Goal: Use online tool/utility: Utilize a website feature to perform a specific function

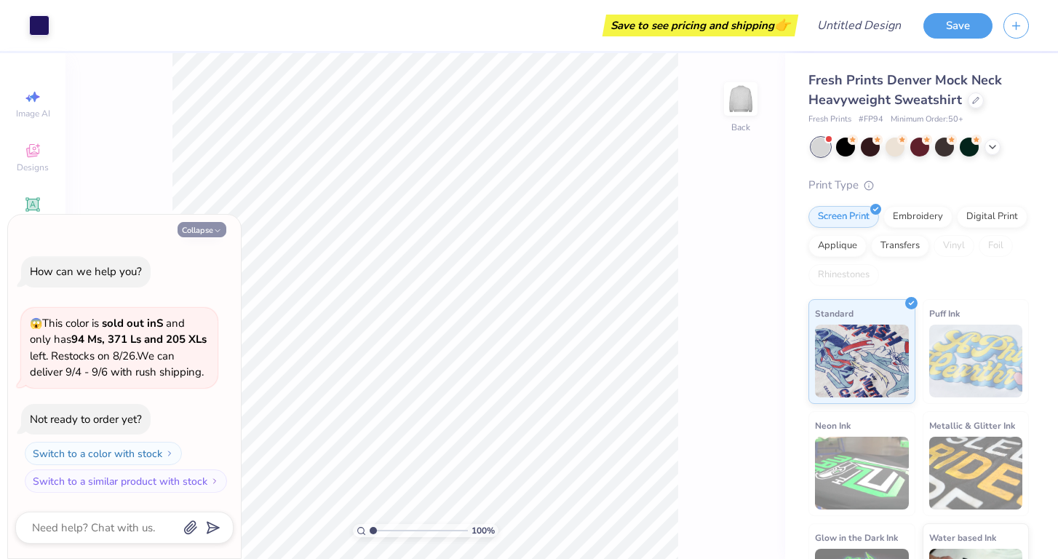
click at [212, 226] on button "Collapse" at bounding box center [201, 229] width 49 height 15
type textarea "x"
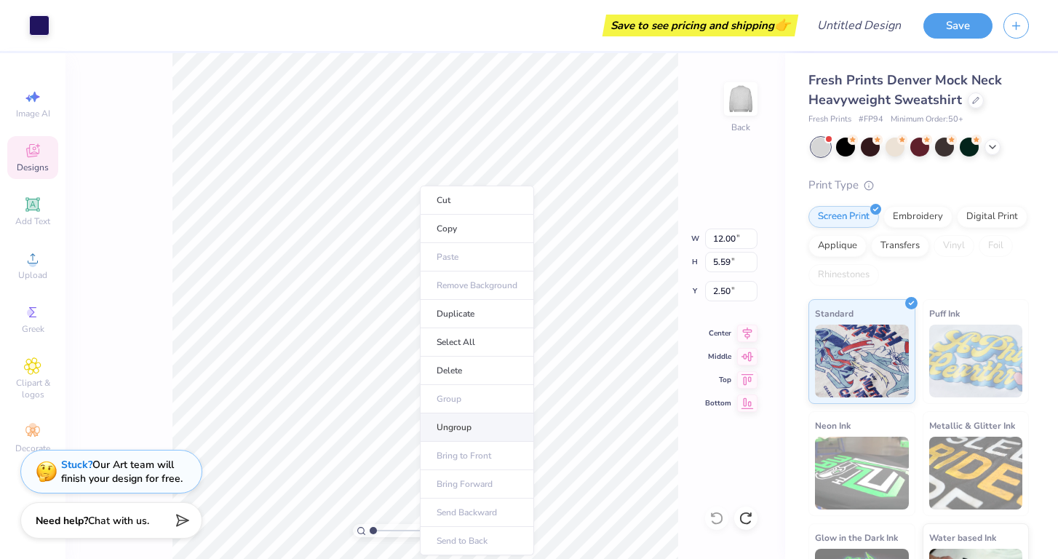
click at [465, 417] on li "Ungroup" at bounding box center [477, 427] width 114 height 28
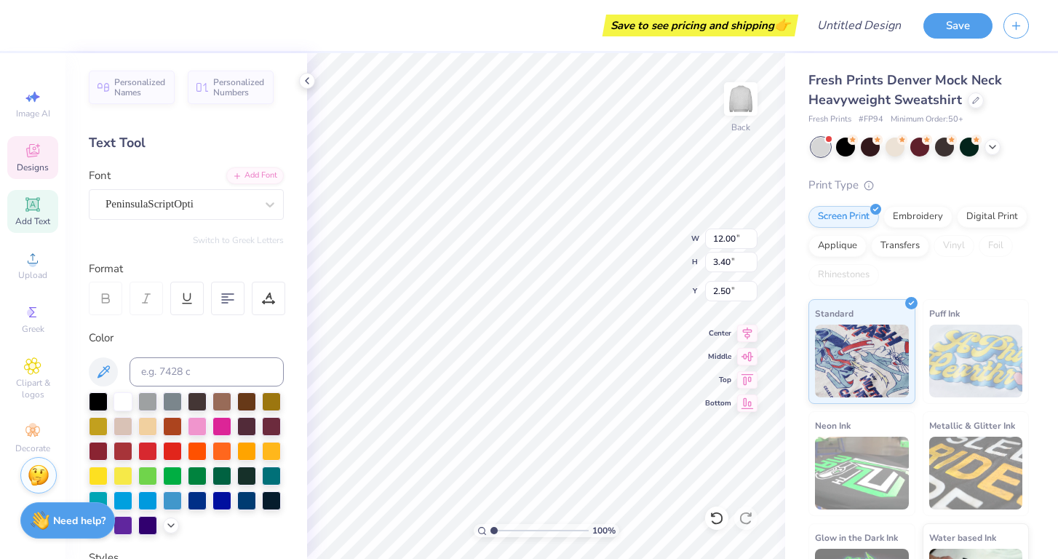
scroll to position [0, 3]
type textarea "Zeta Tau Alpha"
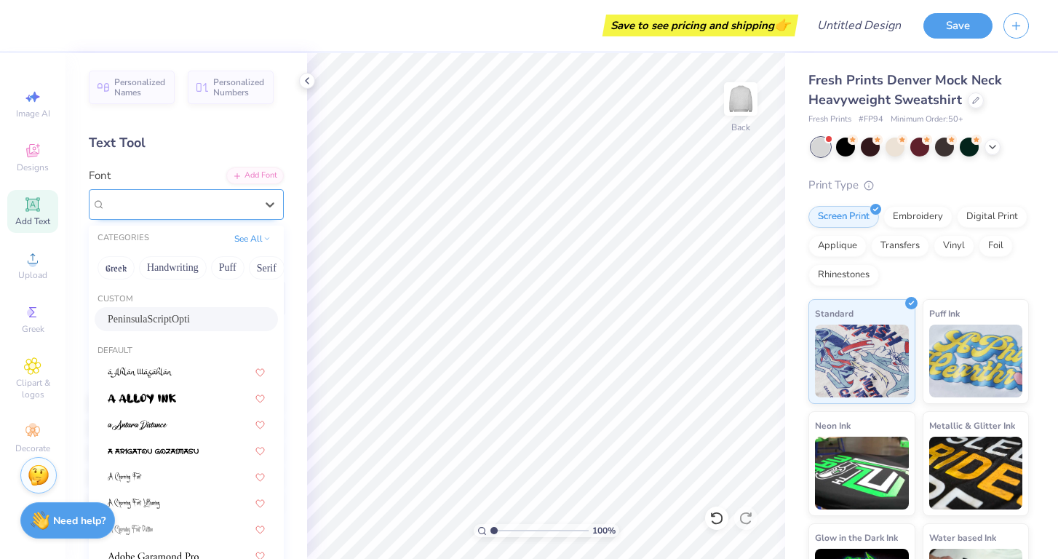
click at [185, 203] on div "PeninsulaScriptOpti" at bounding box center [180, 204] width 153 height 23
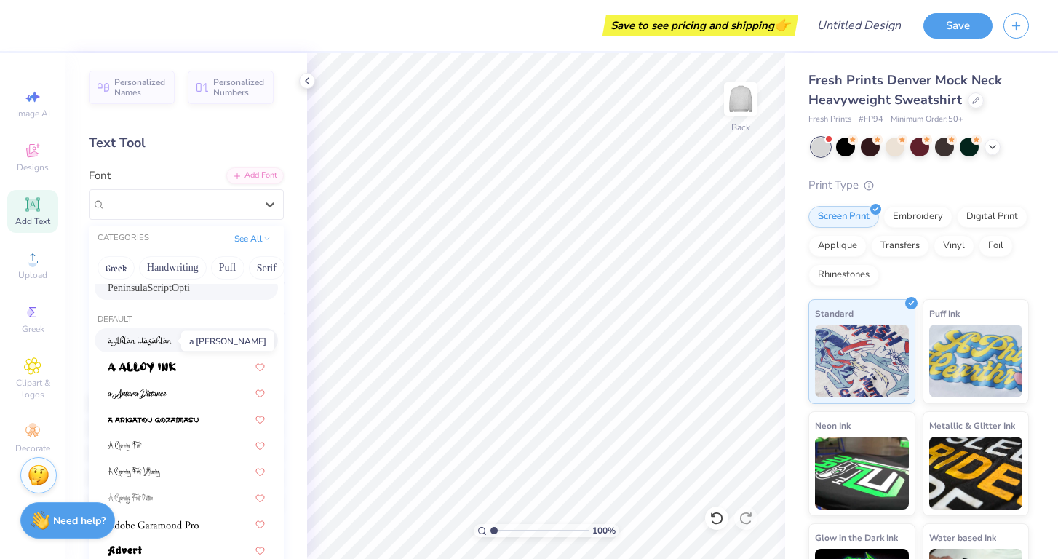
scroll to position [33, 0]
click at [127, 276] on button "Greek" at bounding box center [115, 267] width 37 height 23
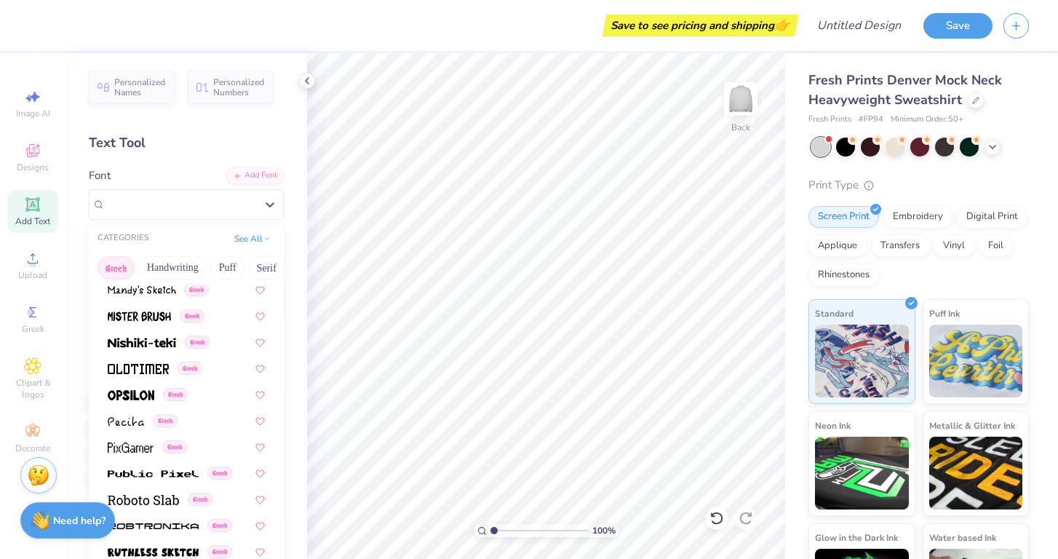
scroll to position [743, 0]
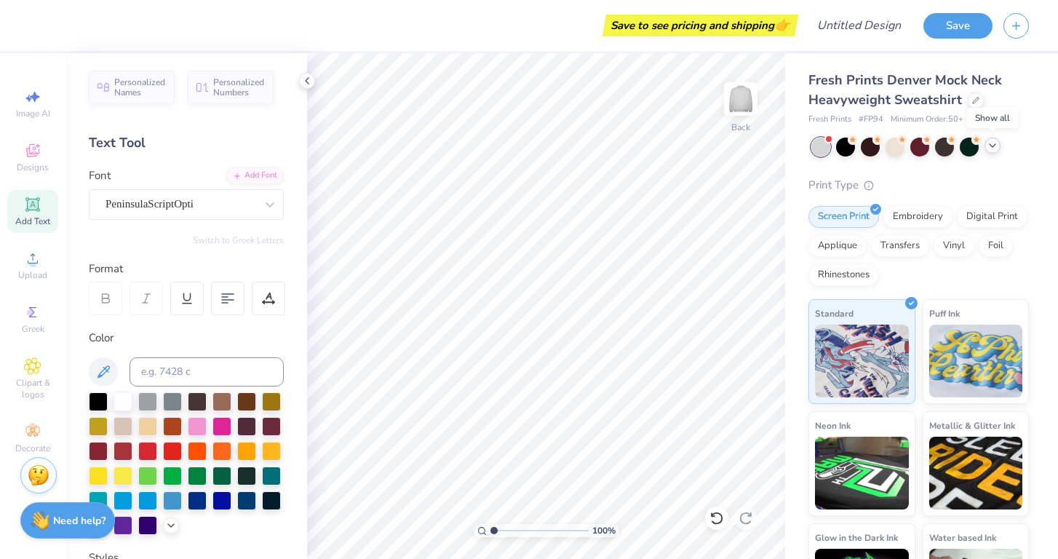
click at [993, 150] on icon at bounding box center [992, 146] width 12 height 12
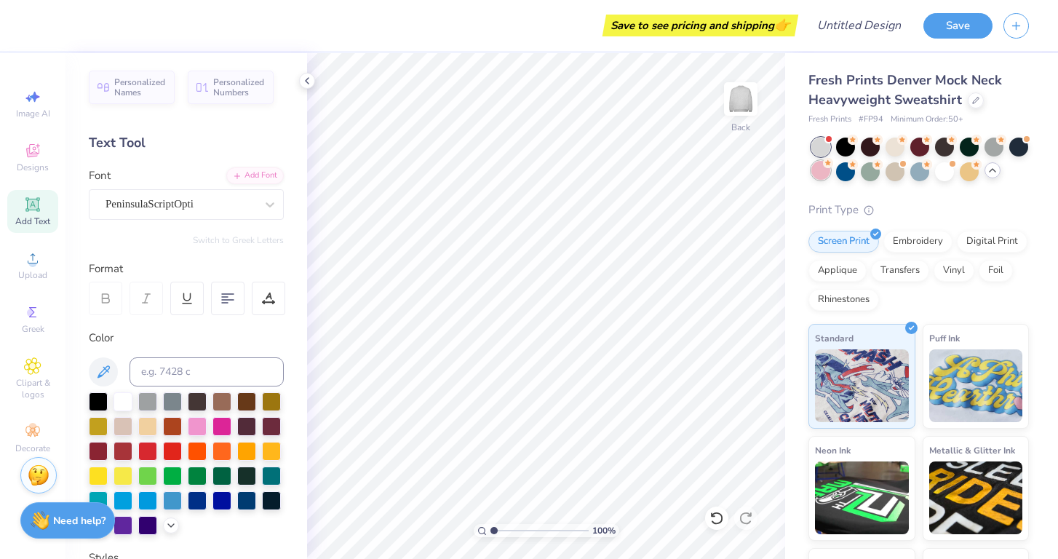
click at [829, 169] on div at bounding box center [820, 170] width 19 height 19
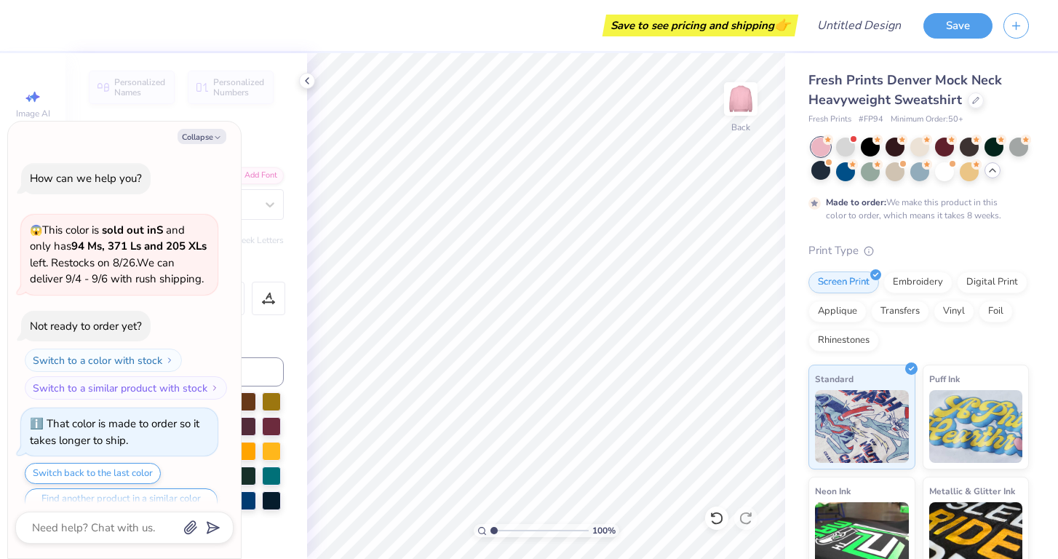
scroll to position [25, 0]
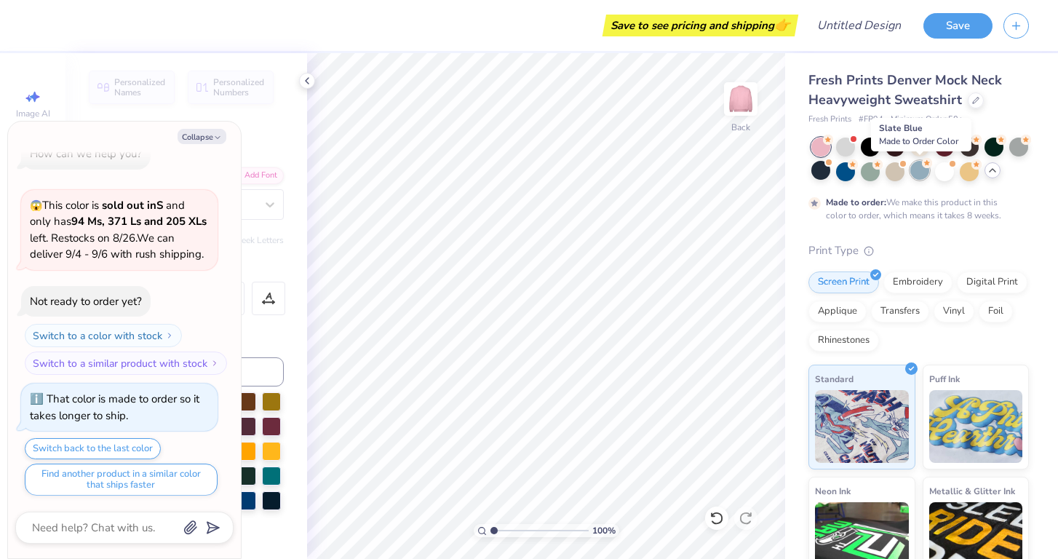
click at [919, 173] on div at bounding box center [919, 170] width 19 height 19
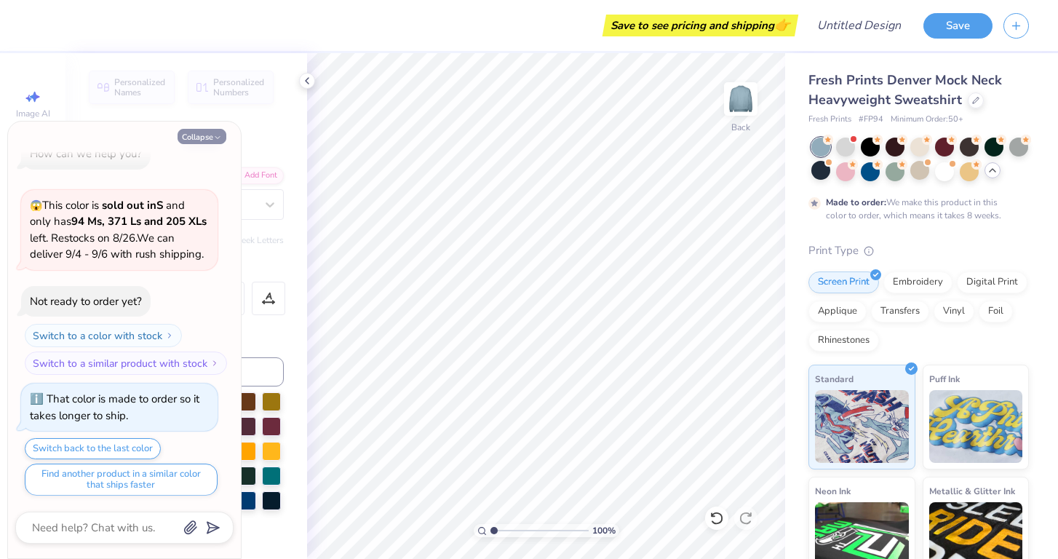
click at [201, 130] on button "Collapse" at bounding box center [201, 136] width 49 height 15
type textarea "x"
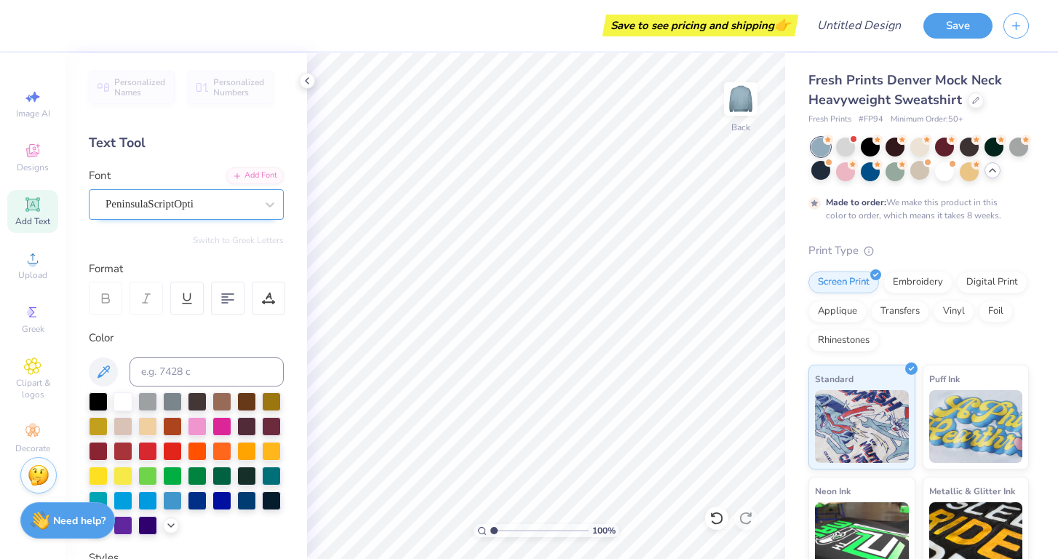
click at [145, 200] on span "PeninsulaScriptOpti" at bounding box center [149, 204] width 88 height 17
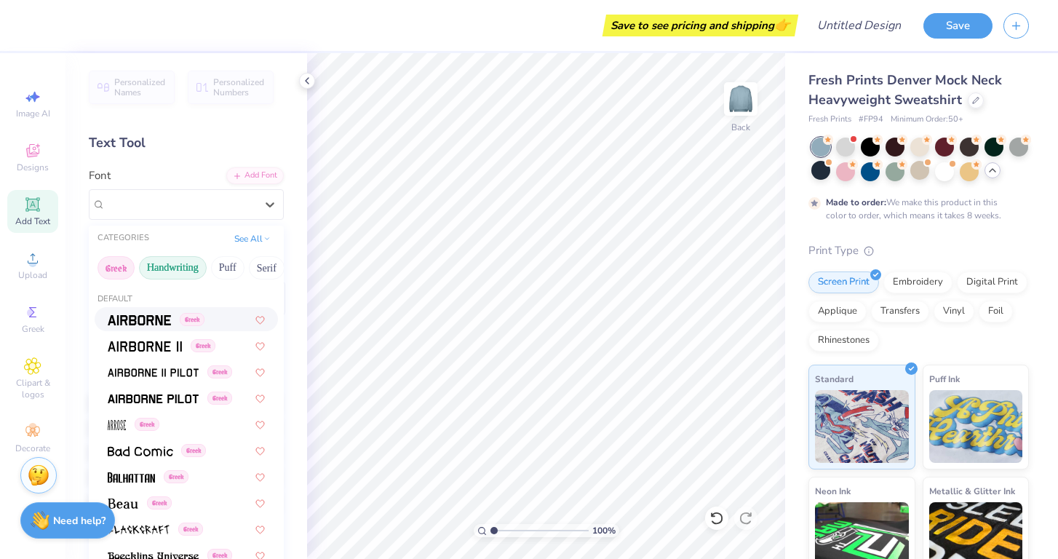
click at [159, 266] on button "Handwriting" at bounding box center [173, 267] width 68 height 23
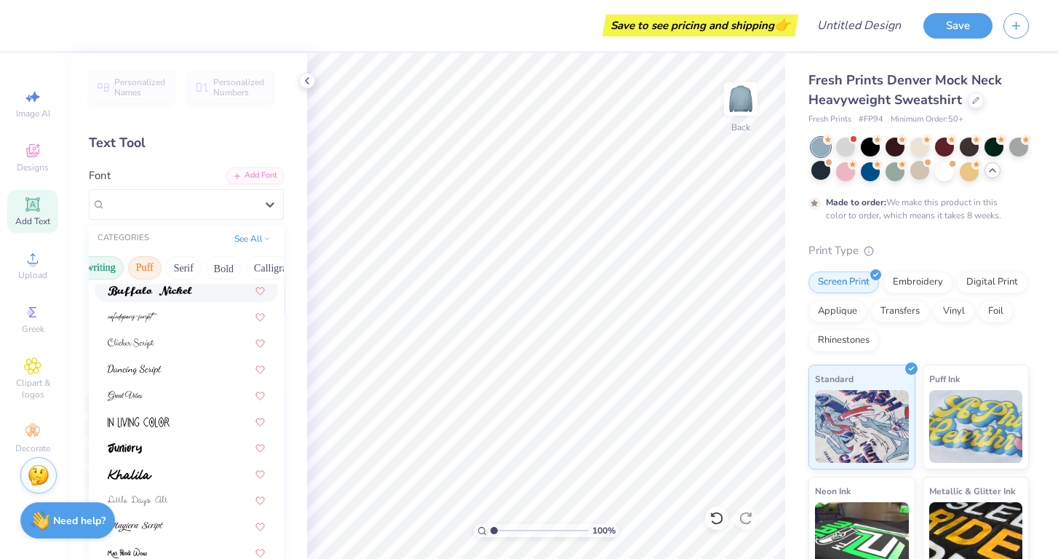
scroll to position [0, 88]
click at [220, 265] on button "Bold" at bounding box center [219, 267] width 36 height 23
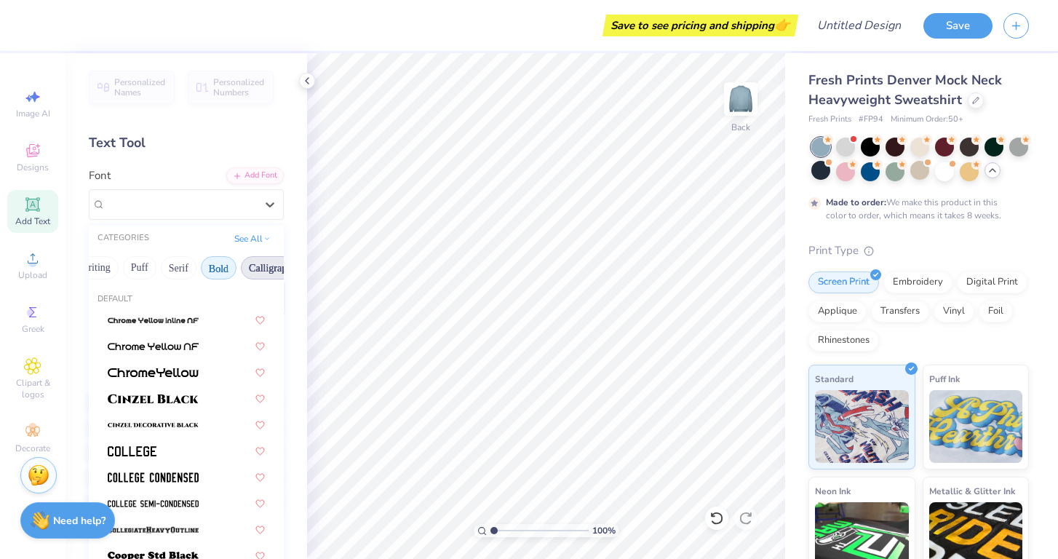
click at [262, 271] on button "Calligraphy" at bounding box center [273, 267] width 64 height 23
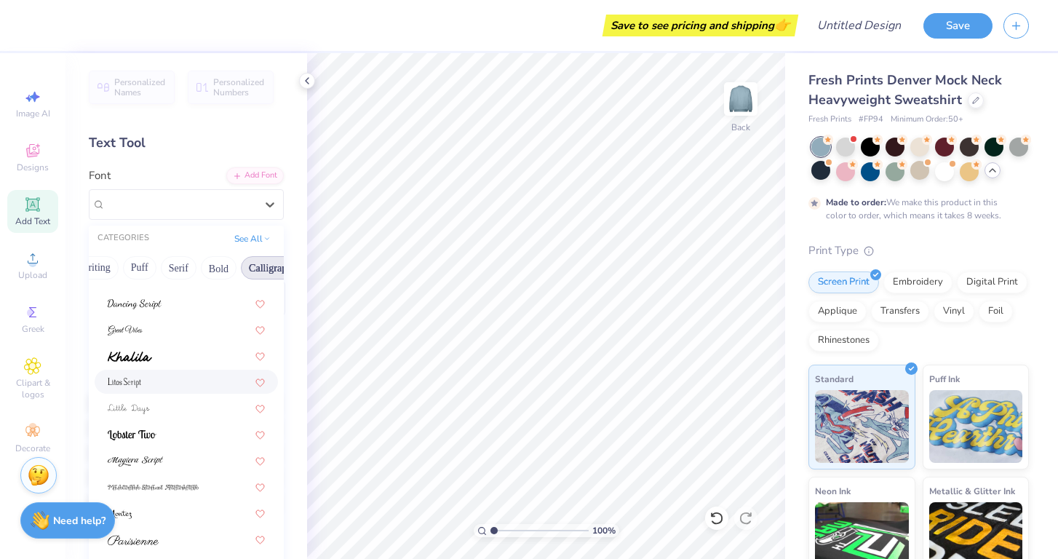
scroll to position [356, 0]
click at [151, 538] on img at bounding box center [133, 540] width 51 height 10
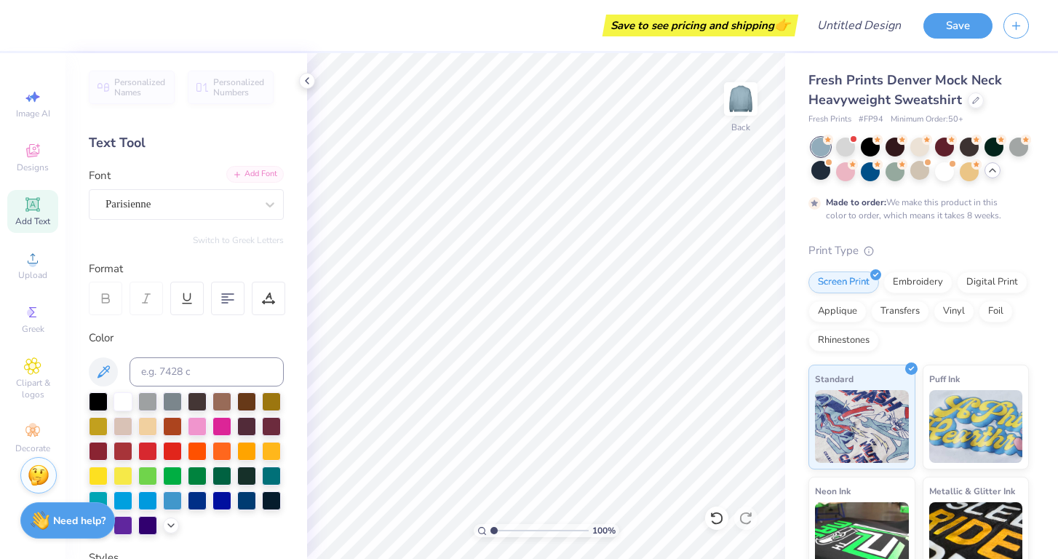
click at [255, 169] on div "Add Font" at bounding box center [254, 174] width 57 height 17
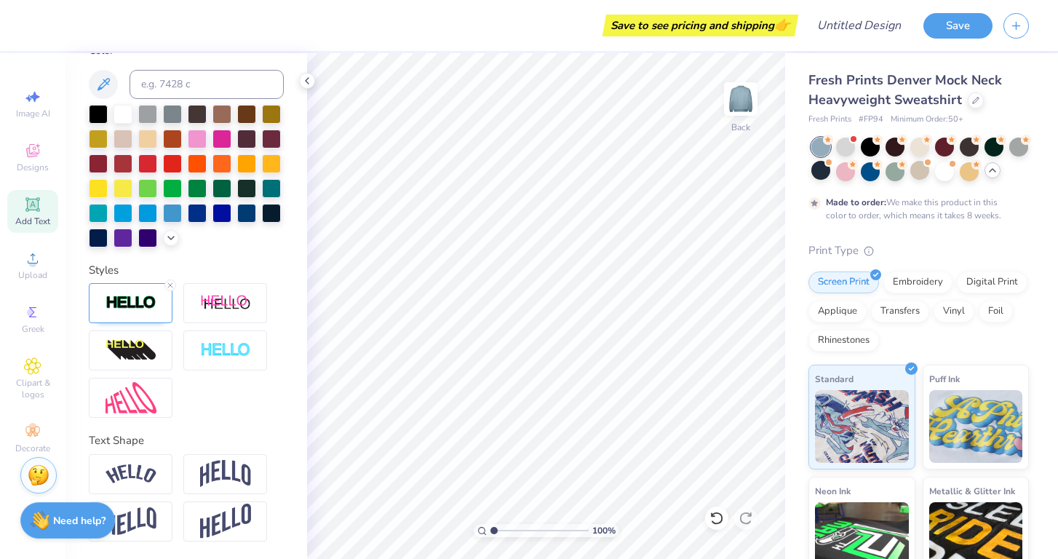
scroll to position [287, 0]
click at [508, 218] on div "Save to see pricing and shipping 👉 Design Title Save Image AI Designs Add Text …" at bounding box center [529, 279] width 1058 height 559
click at [31, 212] on icon at bounding box center [32, 204] width 17 height 17
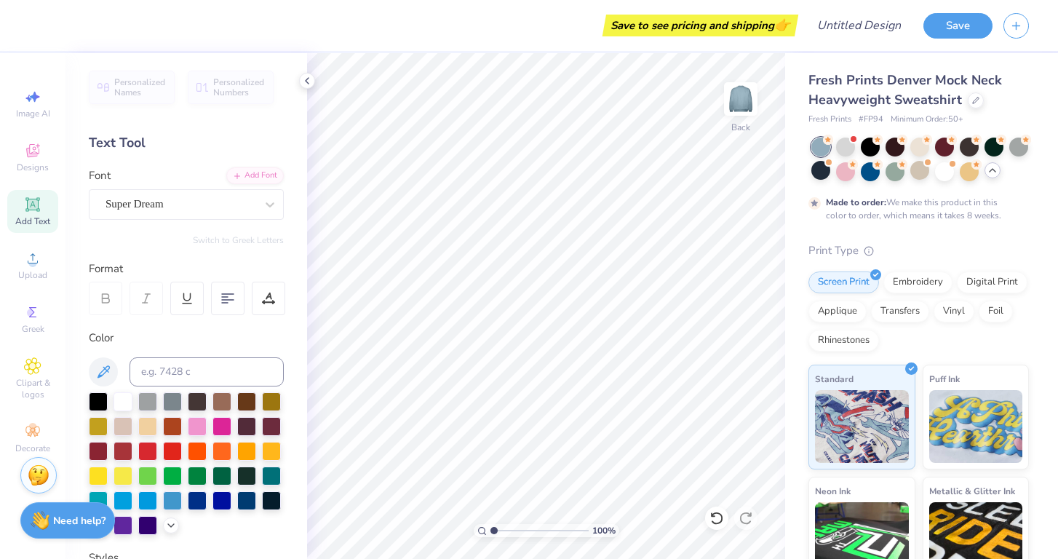
scroll to position [0, 0]
click at [182, 191] on div "Super Dream" at bounding box center [186, 204] width 195 height 31
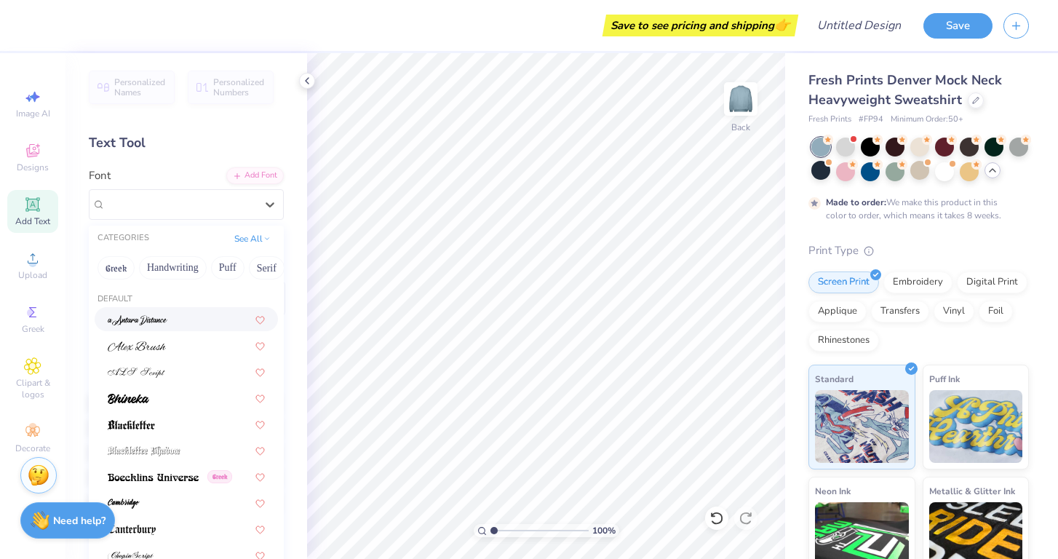
click at [140, 324] on img at bounding box center [138, 320] width 60 height 10
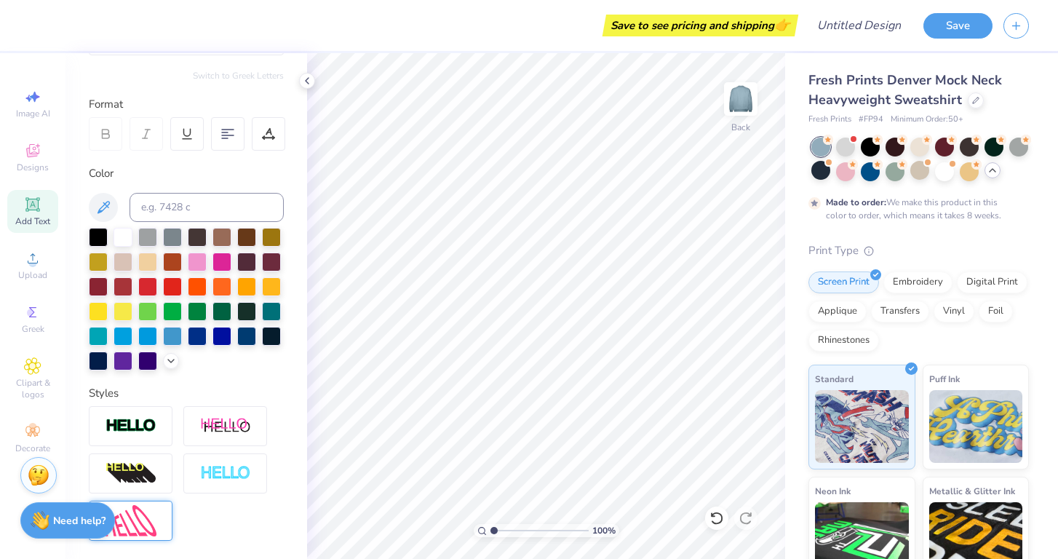
scroll to position [38, 0]
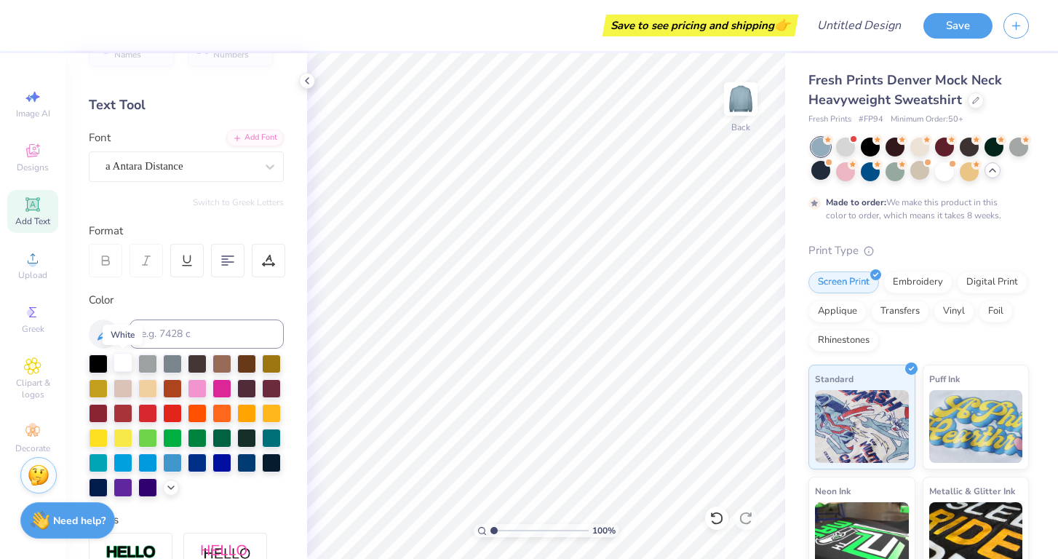
click at [119, 368] on div at bounding box center [122, 362] width 19 height 19
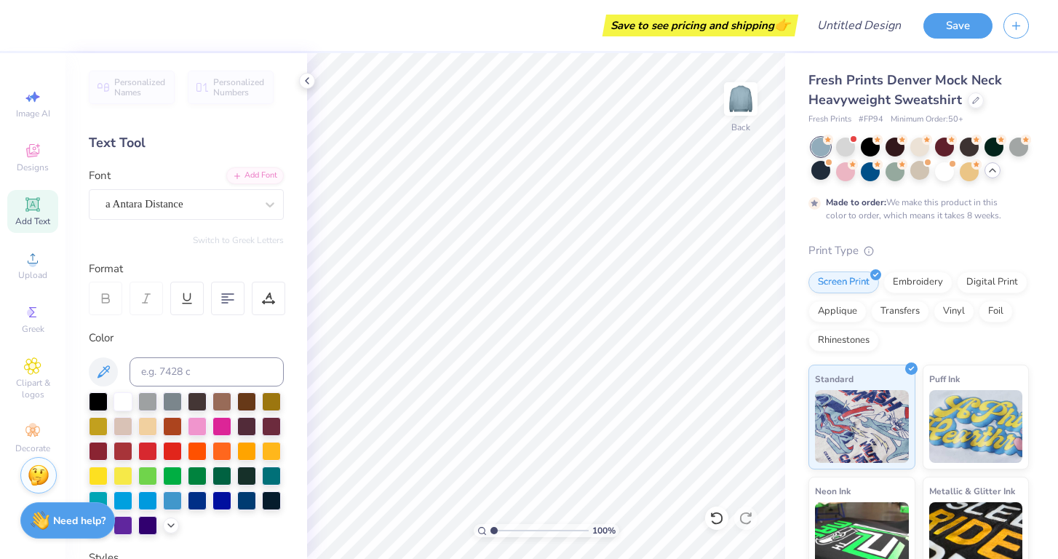
scroll to position [0, 0]
click at [233, 245] on div "Personalized Names Personalized Numbers Text Tool Add Font Font a Antara Distan…" at bounding box center [185, 306] width 241 height 506
click at [234, 177] on icon at bounding box center [237, 174] width 9 height 9
click at [262, 223] on div "Personalized Names Personalized Numbers Text Tool Add Font Font a Antara Distan…" at bounding box center [185, 306] width 241 height 506
click at [43, 207] on div "Add Text" at bounding box center [32, 211] width 51 height 43
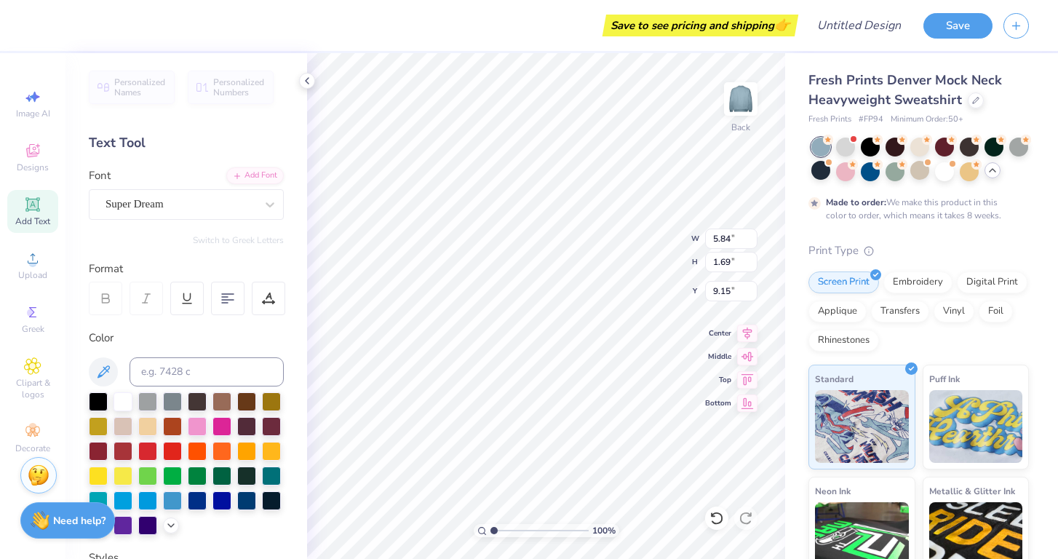
scroll to position [0, 3]
type textarea "Zeta Tau Alpha"
drag, startPoint x: 165, startPoint y: 212, endPoint x: 266, endPoint y: 213, distance: 101.1
click at [165, 212] on div at bounding box center [180, 204] width 150 height 20
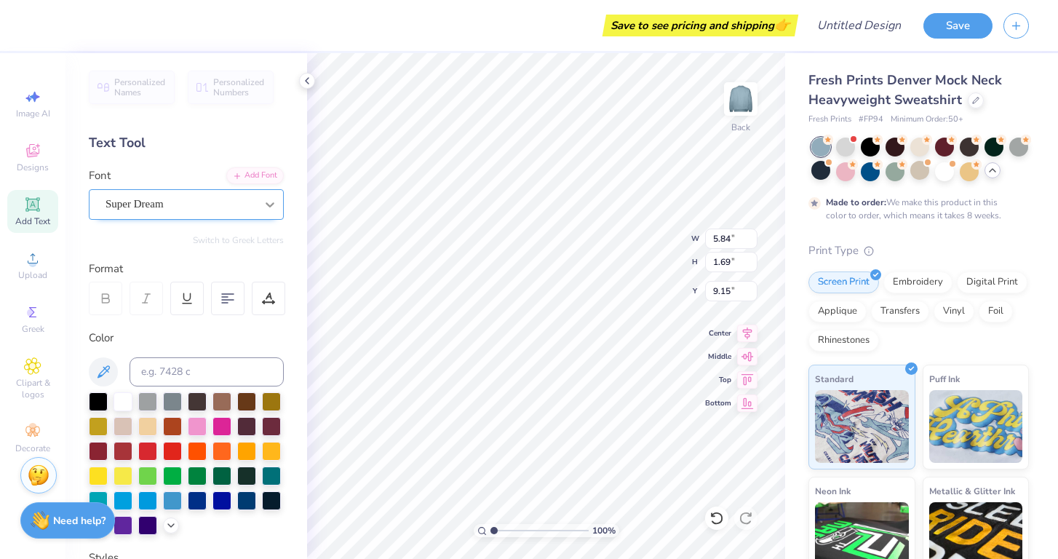
click at [161, 201] on span "Super Dream" at bounding box center [134, 204] width 58 height 17
click at [156, 200] on span "Super Dream" at bounding box center [134, 204] width 58 height 17
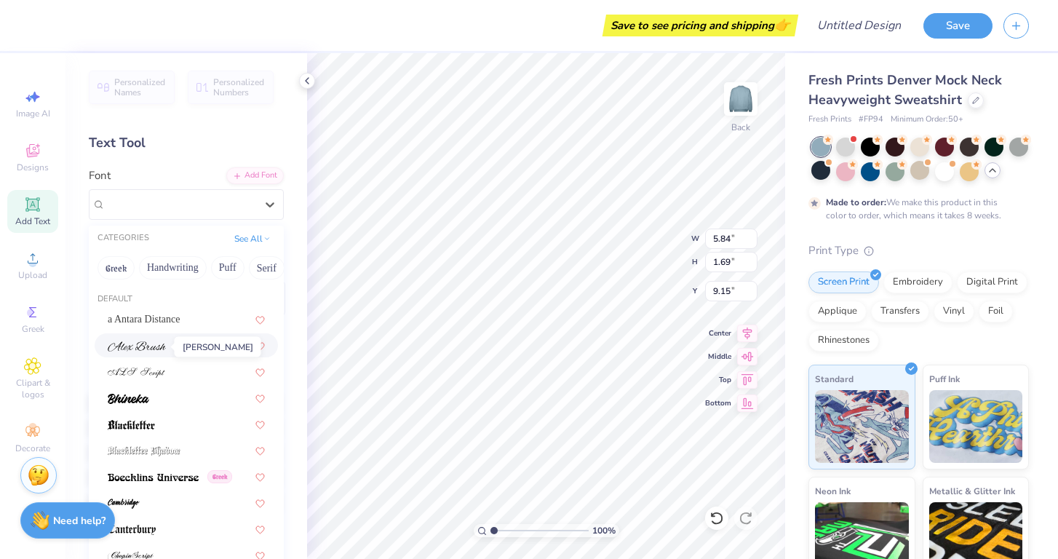
click at [142, 348] on img at bounding box center [137, 346] width 58 height 10
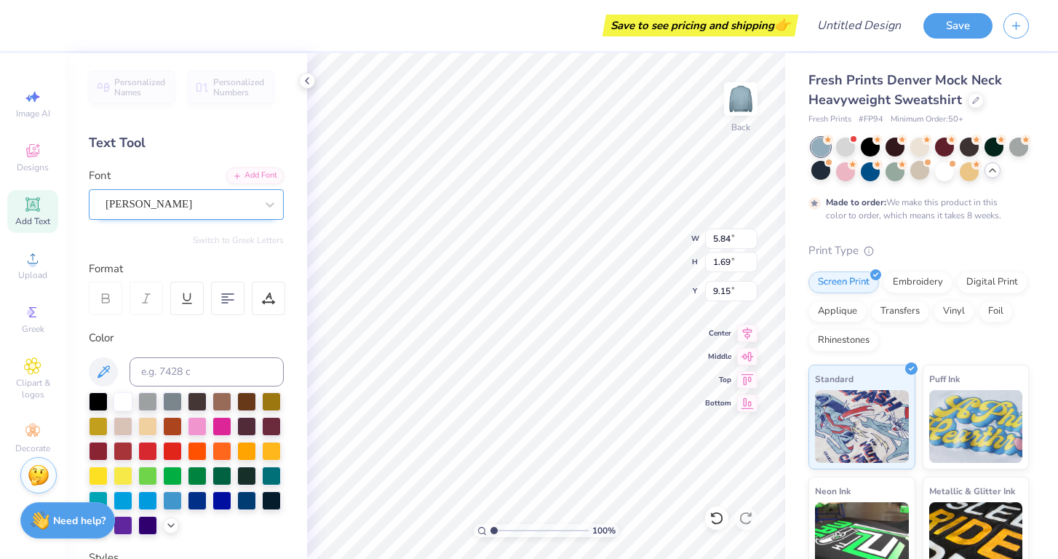
scroll to position [0, 4]
click at [162, 209] on div "[PERSON_NAME]" at bounding box center [180, 204] width 153 height 23
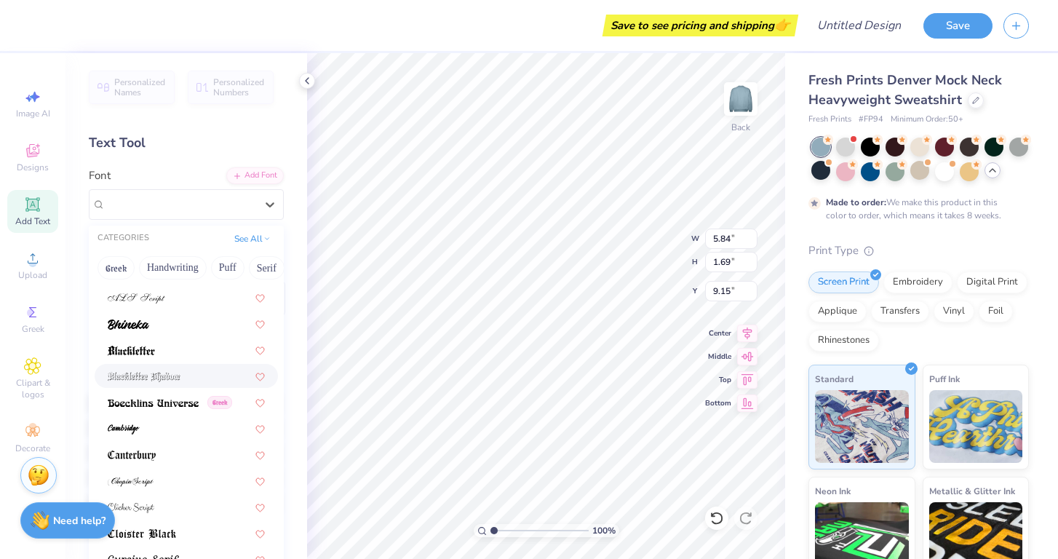
scroll to position [124, 0]
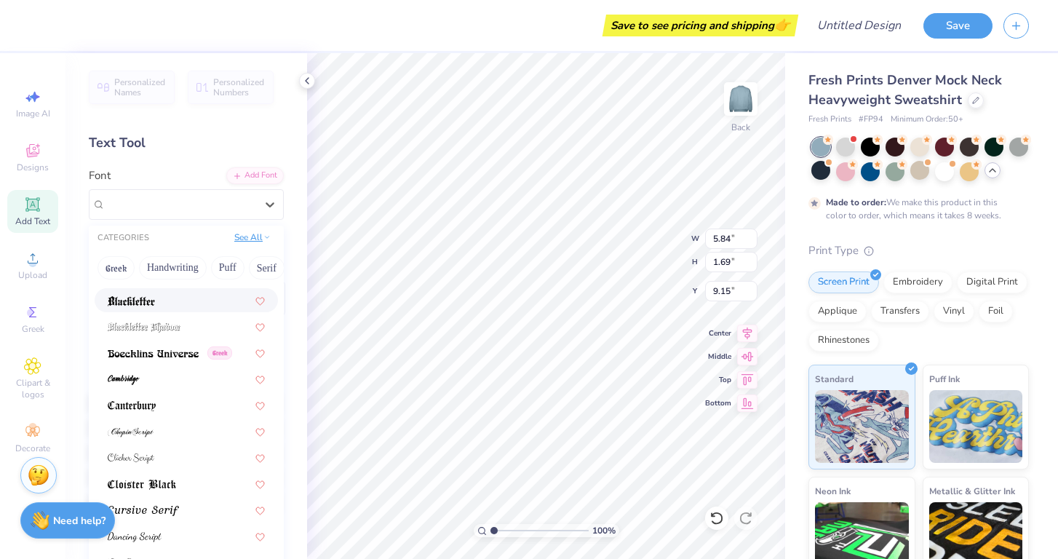
click at [252, 241] on button "See All" at bounding box center [252, 237] width 45 height 15
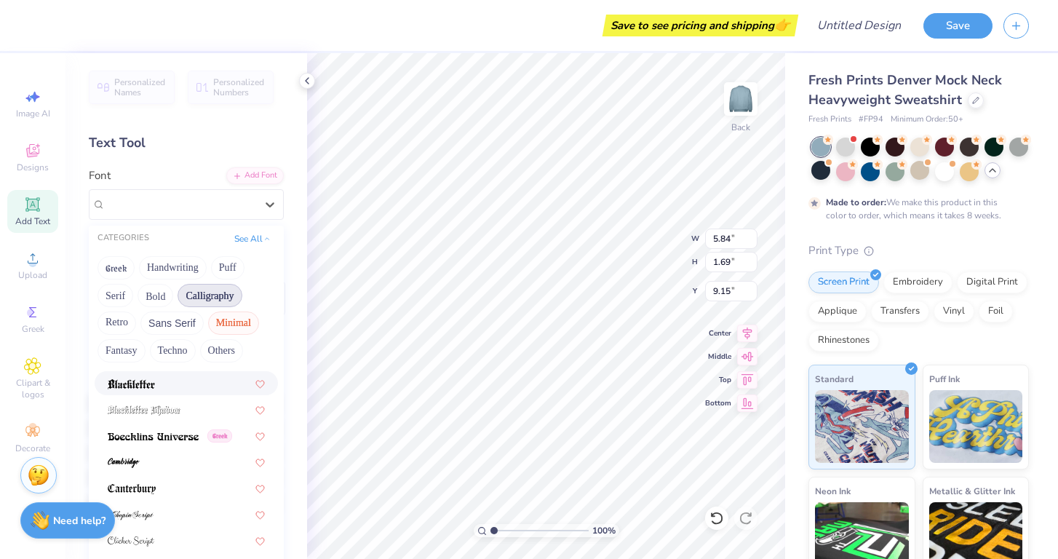
click at [222, 327] on button "Minimal" at bounding box center [233, 322] width 51 height 23
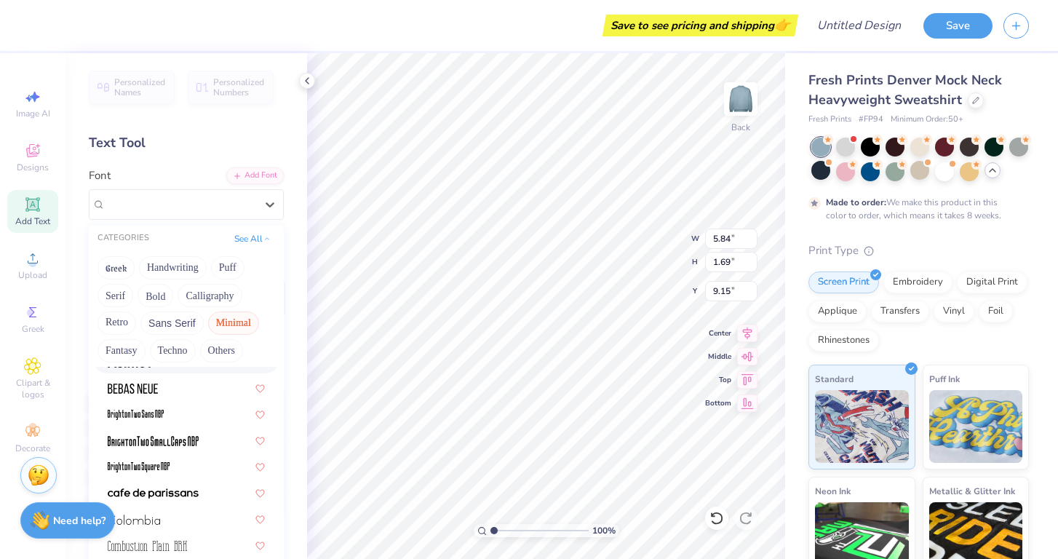
scroll to position [68, 0]
click at [176, 394] on div at bounding box center [186, 386] width 157 height 15
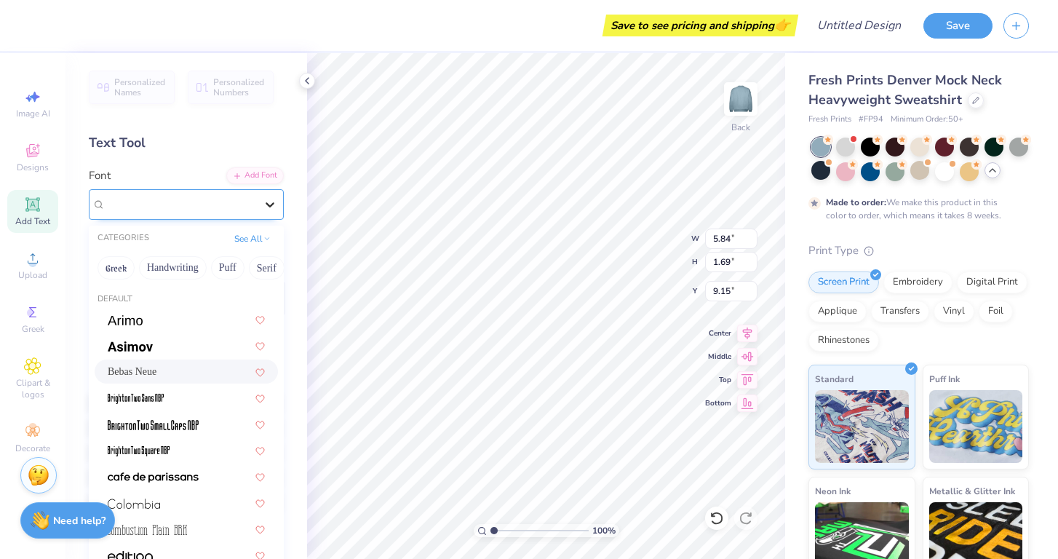
click at [276, 193] on div at bounding box center [270, 204] width 26 height 26
click at [172, 324] on div at bounding box center [186, 318] width 157 height 15
click at [271, 200] on icon at bounding box center [270, 204] width 15 height 15
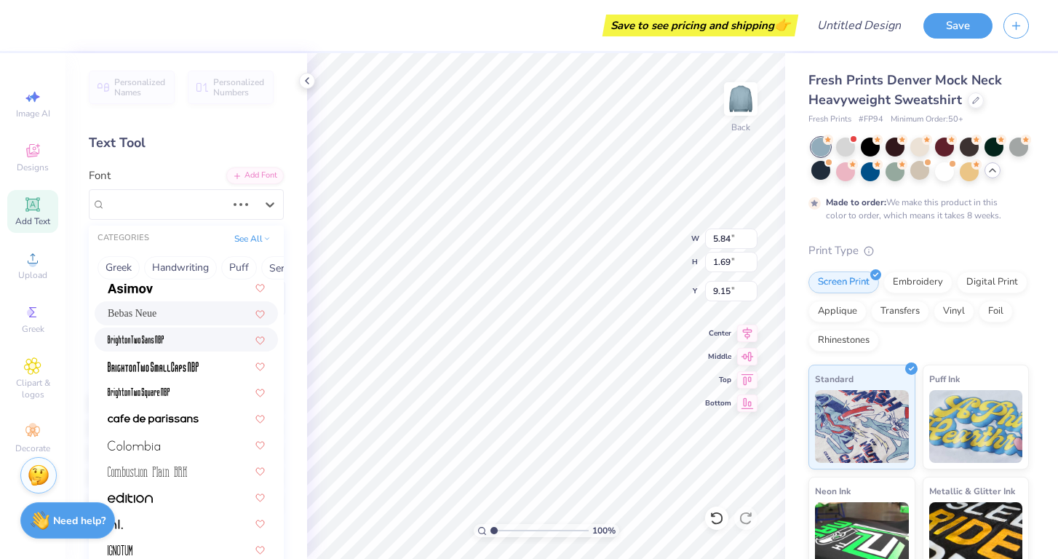
scroll to position [103, 0]
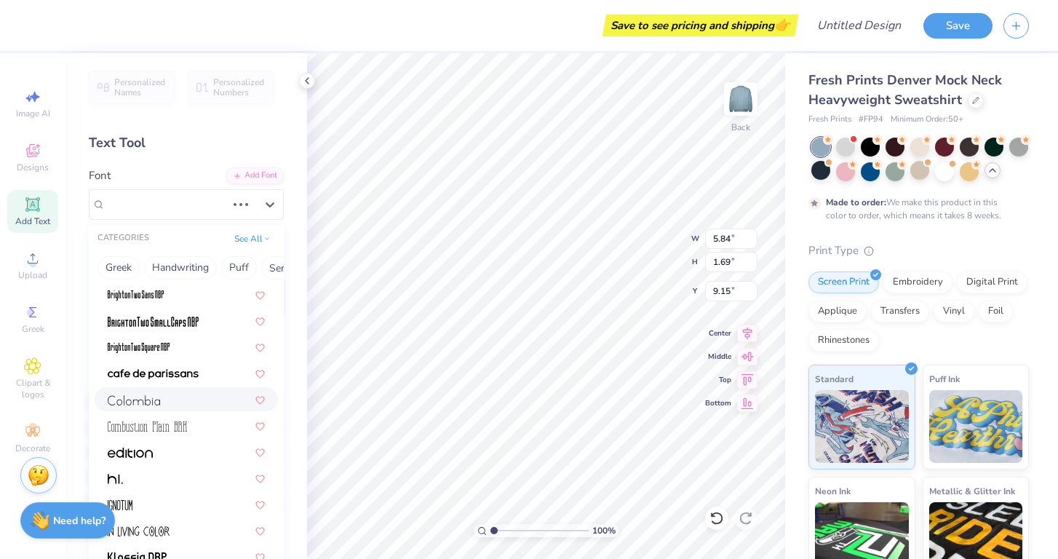
click at [183, 410] on div at bounding box center [186, 399] width 183 height 24
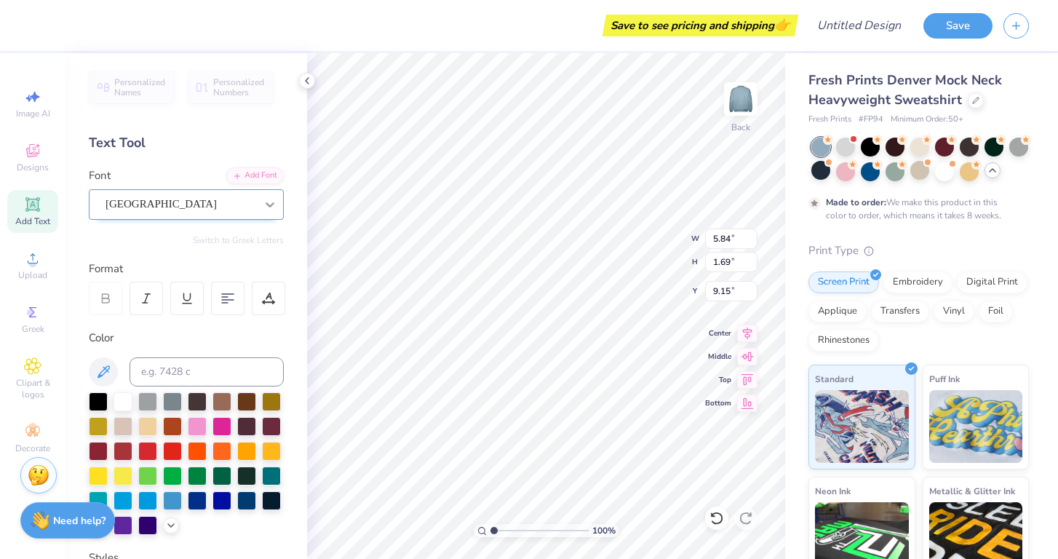
click at [270, 198] on icon at bounding box center [270, 204] width 15 height 15
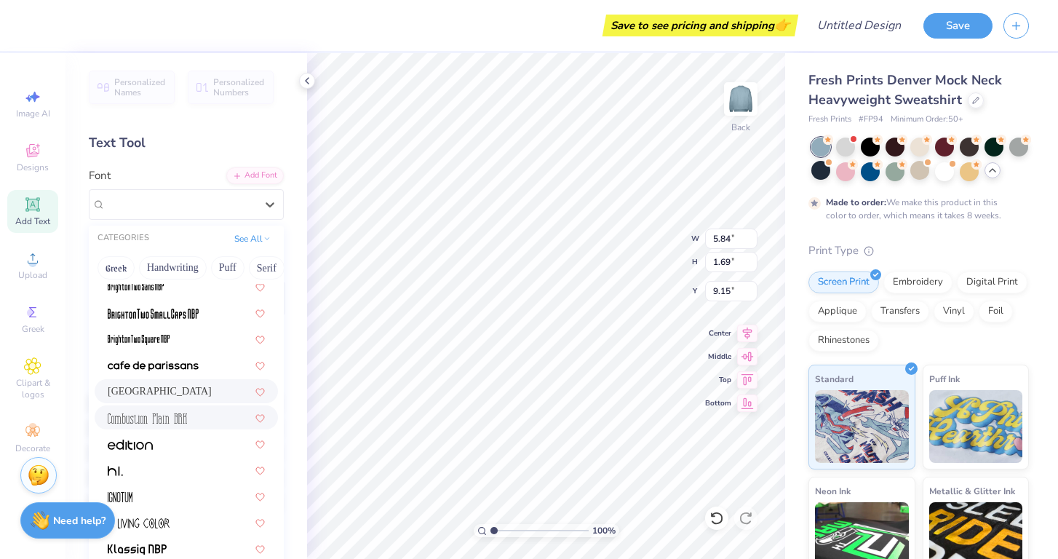
scroll to position [112, 0]
click at [162, 366] on img at bounding box center [153, 365] width 91 height 10
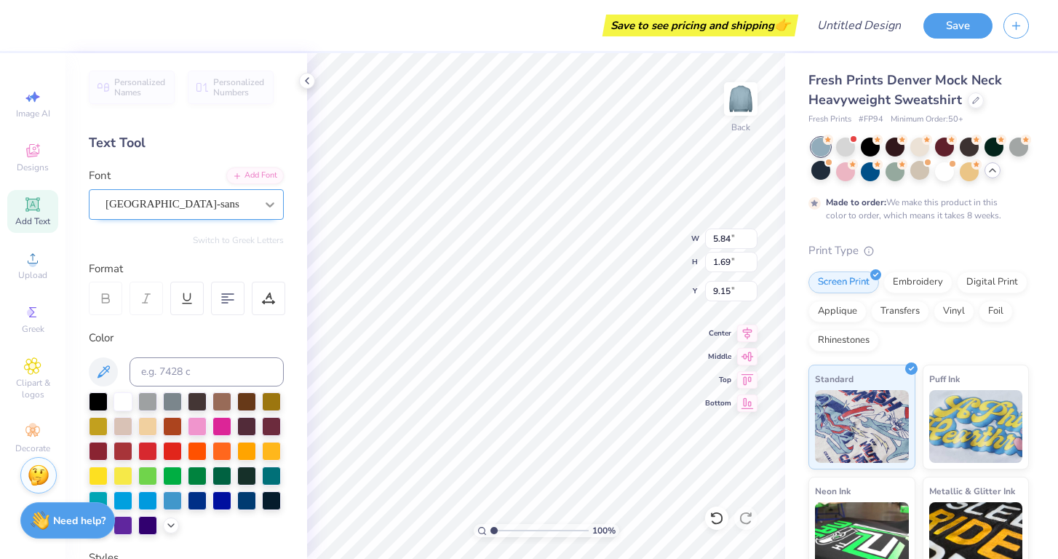
click at [264, 204] on icon at bounding box center [270, 204] width 15 height 15
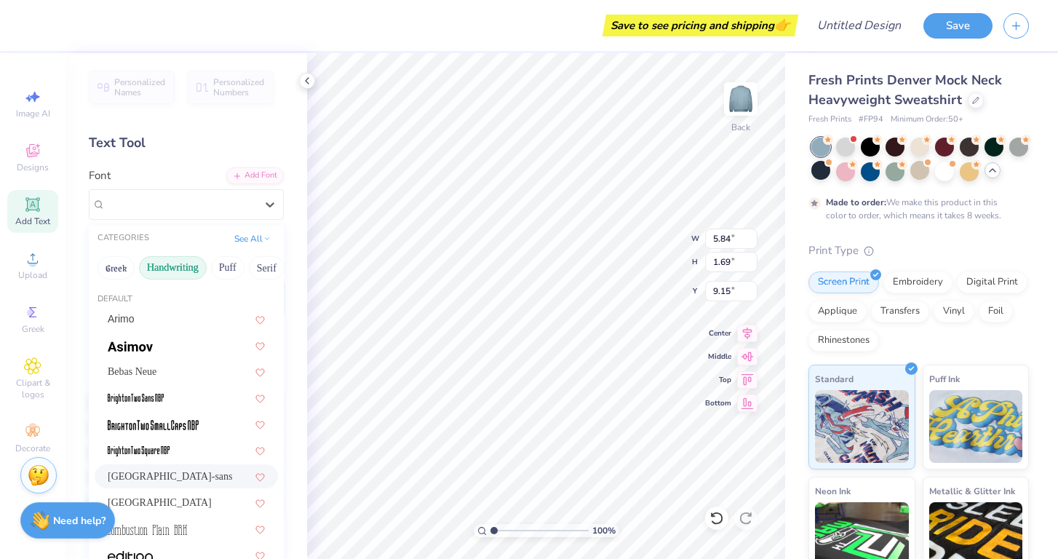
click at [156, 265] on button "Handwriting" at bounding box center [173, 267] width 68 height 23
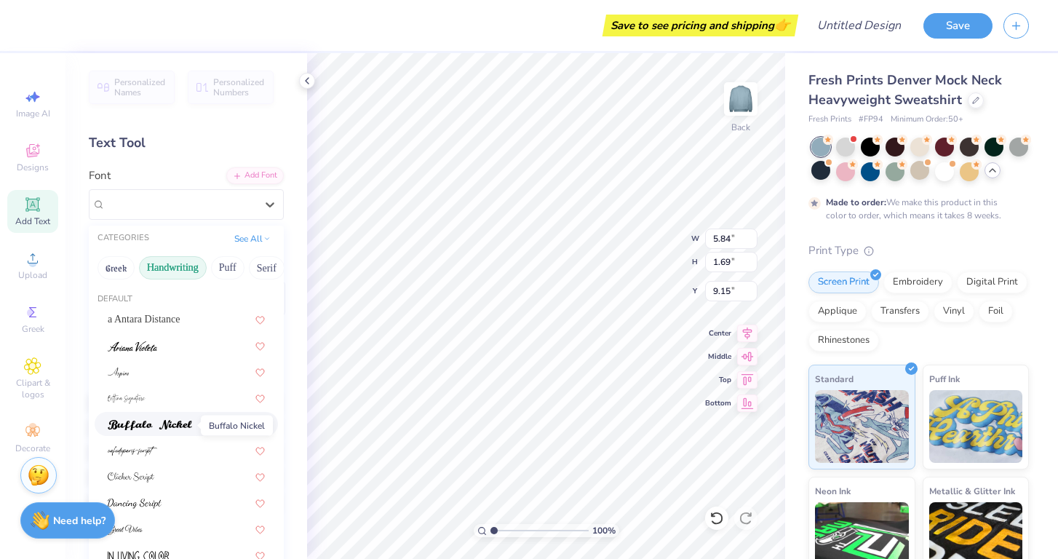
click at [152, 428] on img at bounding box center [150, 425] width 84 height 10
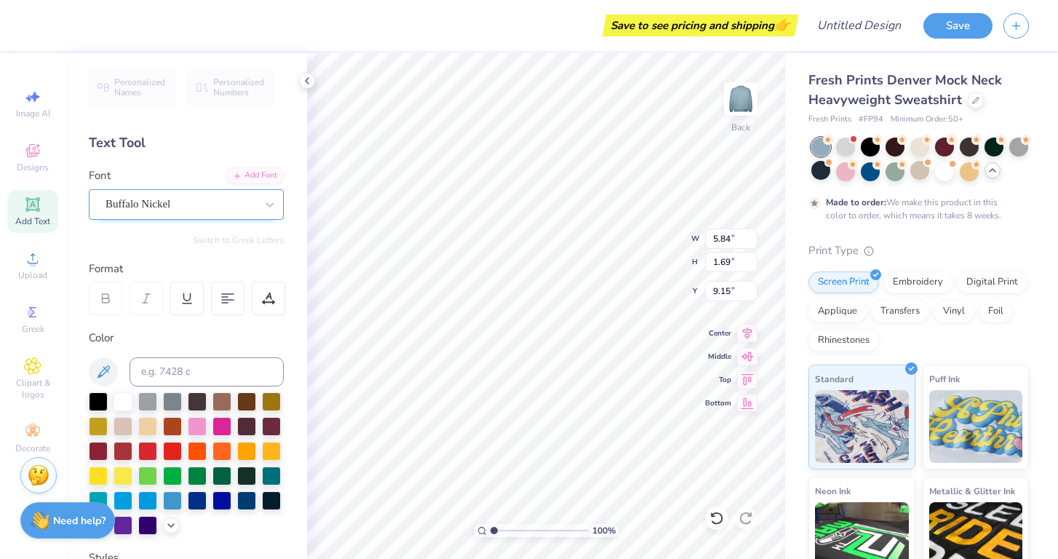
click at [209, 212] on div at bounding box center [180, 204] width 150 height 20
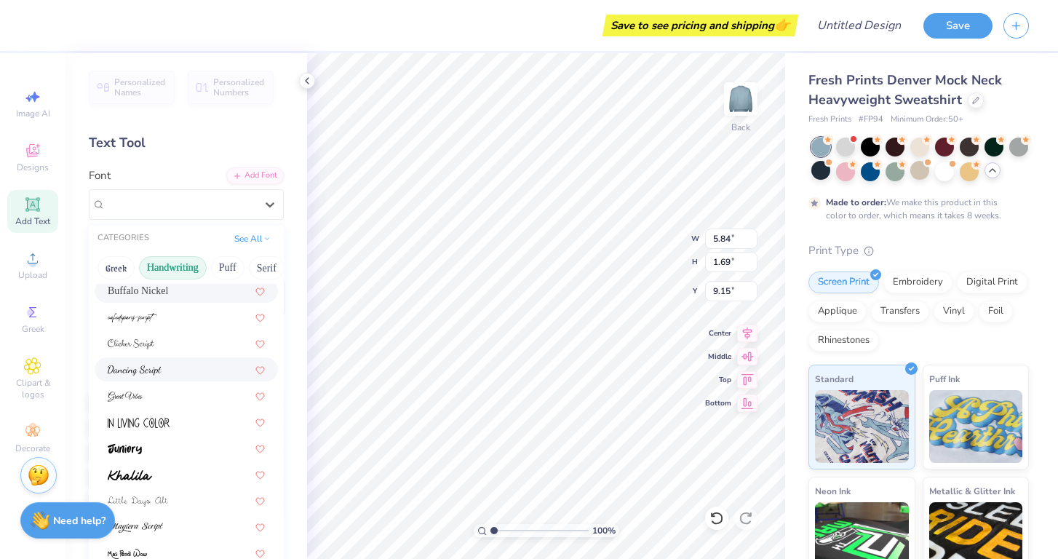
scroll to position [137, 0]
click at [159, 370] on img at bounding box center [135, 367] width 54 height 10
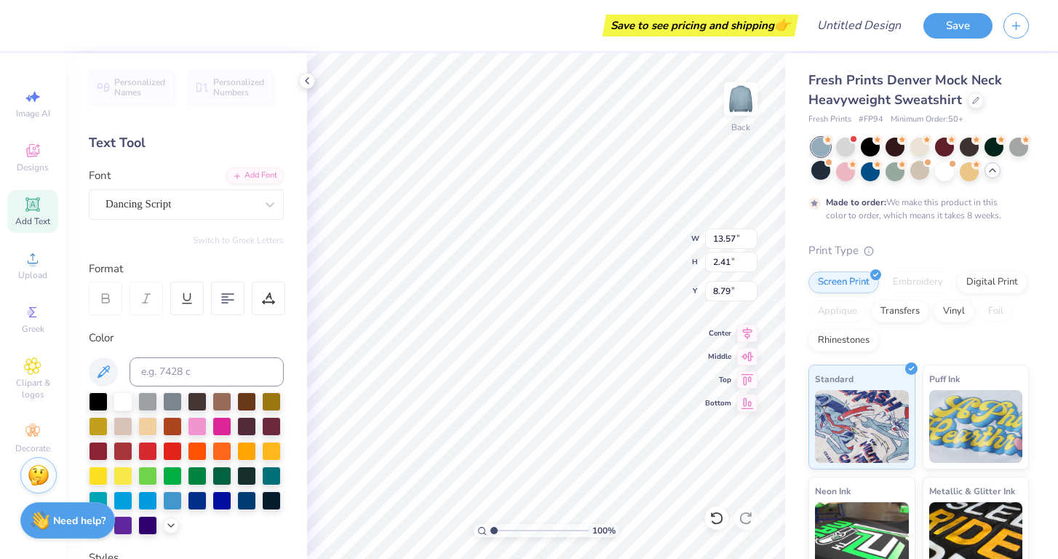
type input "3.00"
type input "11.17"
type input "1.99"
type input "3.47"
